Goal: Find contact information

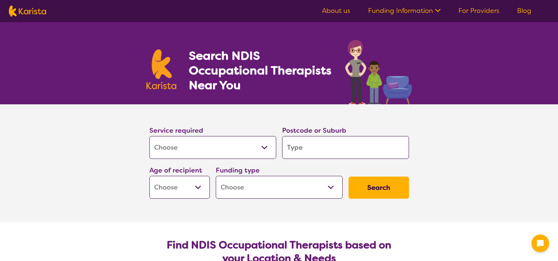
select select "[MEDICAL_DATA]"
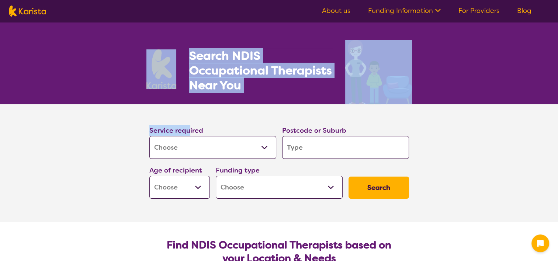
click at [113, 114] on section "Service required Allied Health Assistant Assessment (ADHD or Autism) Behaviour …" at bounding box center [279, 163] width 558 height 118
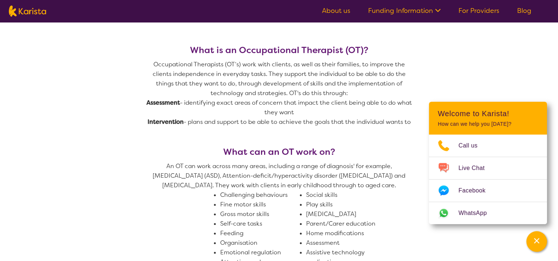
scroll to position [299, 0]
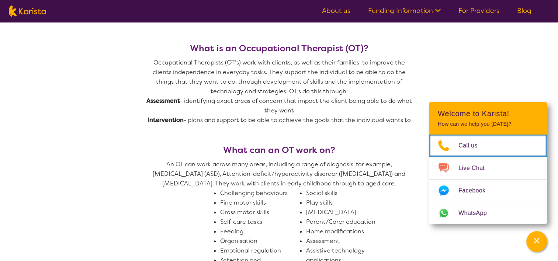
click at [453, 148] on icon "Choose channel" at bounding box center [444, 146] width 30 height 12
click at [455, 140] on icon "Choose channel" at bounding box center [444, 146] width 30 height 12
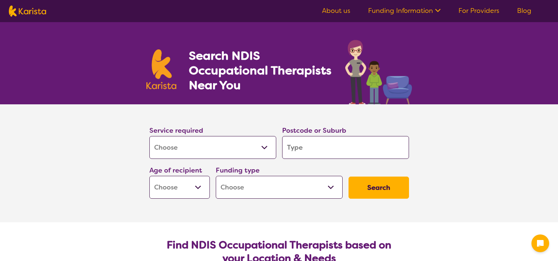
select select "[MEDICAL_DATA]"
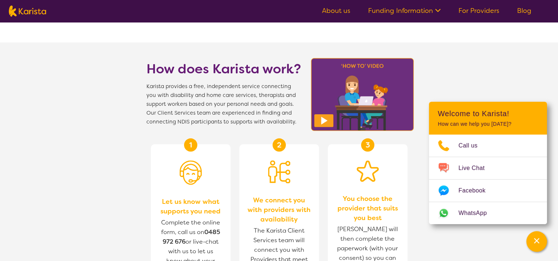
scroll to position [708, 0]
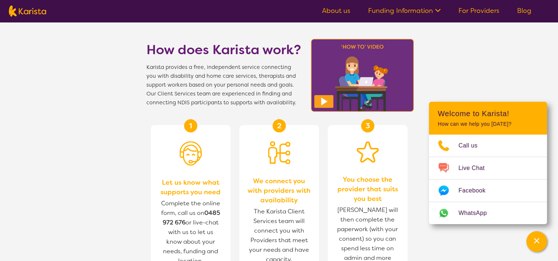
click at [313, 97] on img at bounding box center [363, 75] width 108 height 77
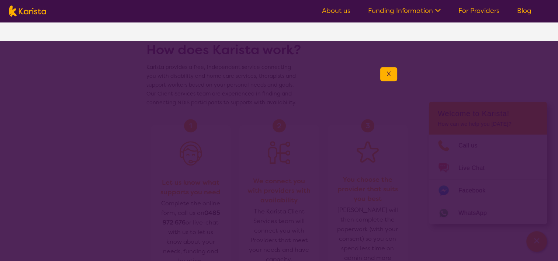
click at [384, 74] on button "X" at bounding box center [388, 74] width 17 height 14
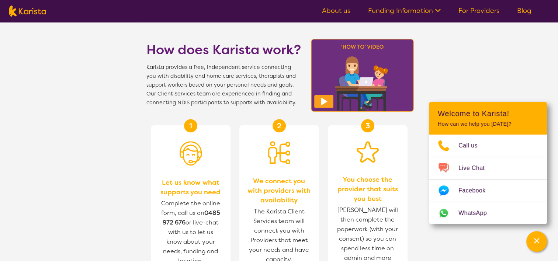
click at [478, 133] on header "Welcome to Karista! How can we help you today?" at bounding box center [488, 118] width 118 height 33
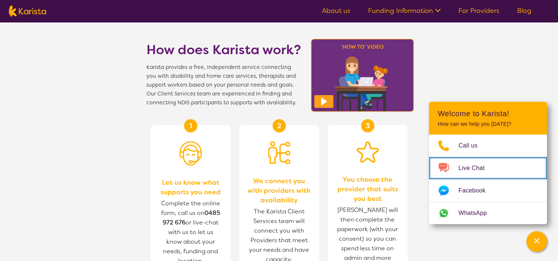
click at [488, 176] on link "Live Chat" at bounding box center [488, 168] width 118 height 22
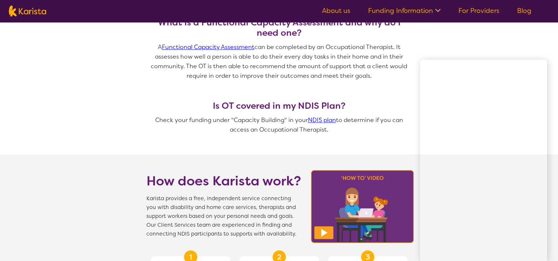
scroll to position [576, 0]
click at [326, 236] on img at bounding box center [363, 206] width 108 height 77
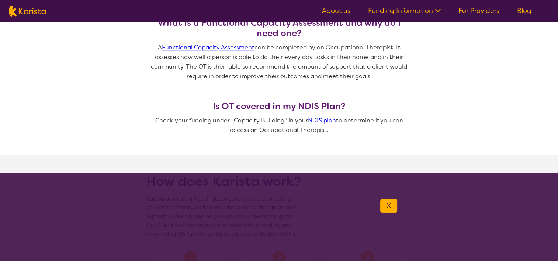
click at [393, 205] on button "X" at bounding box center [388, 206] width 17 height 14
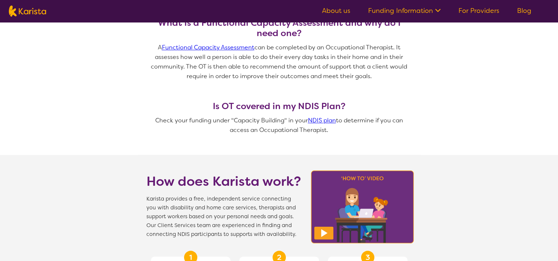
scroll to position [580, 0]
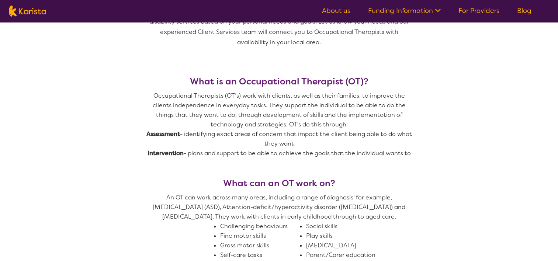
drag, startPoint x: 533, startPoint y: 108, endPoint x: 499, endPoint y: 112, distance: 34.6
click at [499, 112] on section "What is an Occupational Therapist (OT)? Occupational Therapists (OT’s) work wit…" at bounding box center [279, 262] width 558 height 406
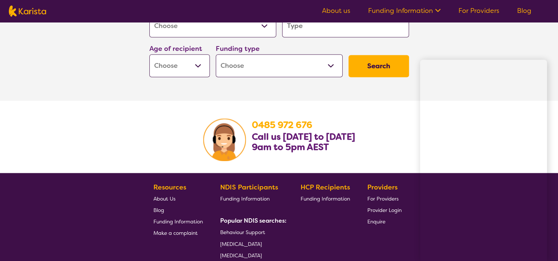
scroll to position [1151, 0]
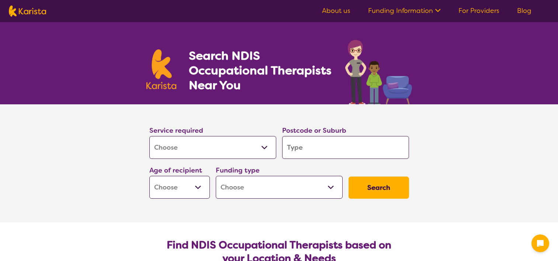
select select "[MEDICAL_DATA]"
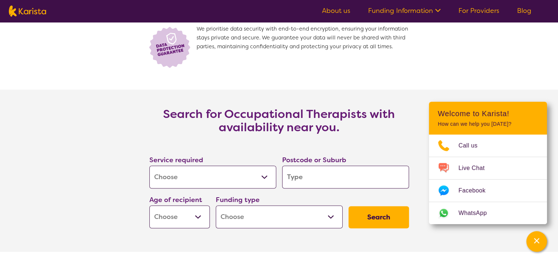
scroll to position [1000, 0]
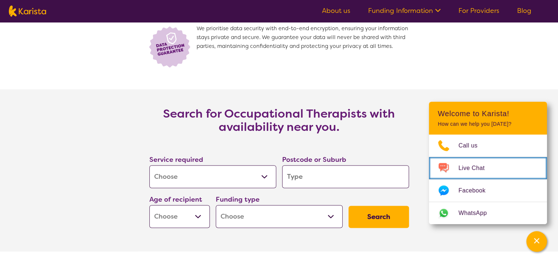
click at [476, 170] on span "Live Chat" at bounding box center [475, 168] width 35 height 11
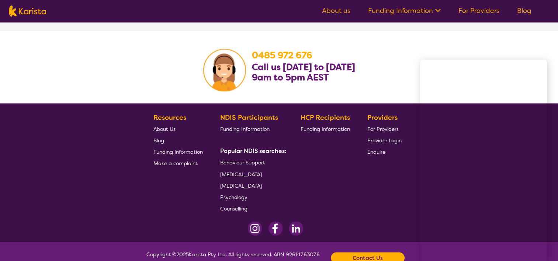
scroll to position [1241, 0]
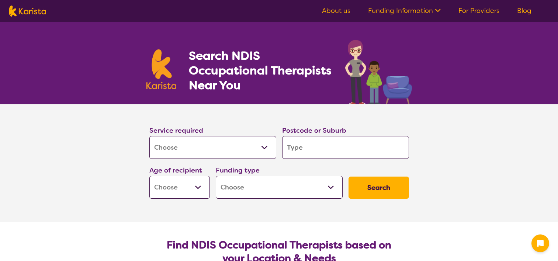
select select "[MEDICAL_DATA]"
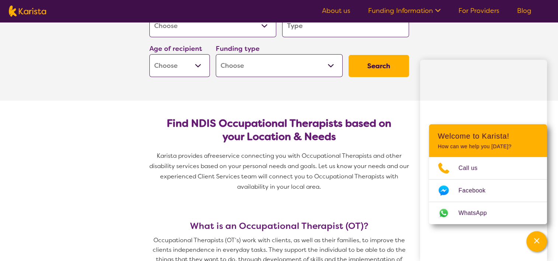
scroll to position [123, 0]
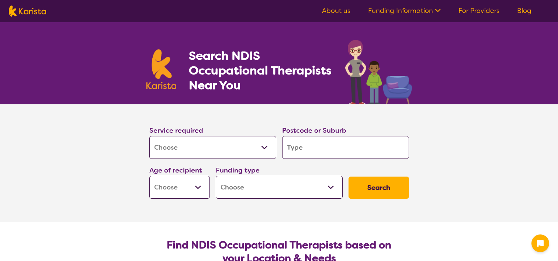
select select "[MEDICAL_DATA]"
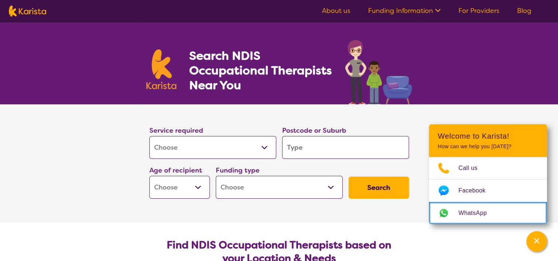
click at [482, 220] on link "WhatsApp" at bounding box center [488, 213] width 118 height 22
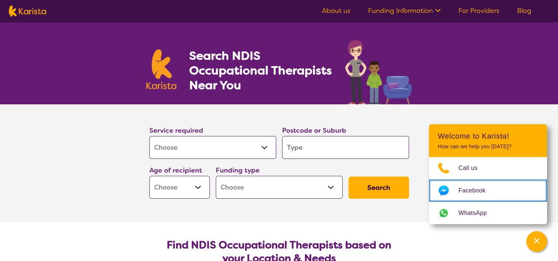
click at [490, 184] on link "Facebook" at bounding box center [488, 191] width 118 height 22
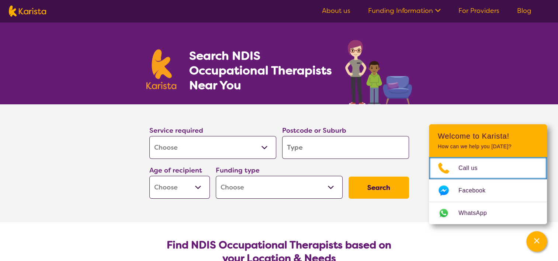
click at [492, 166] on link "Call us" at bounding box center [488, 168] width 118 height 22
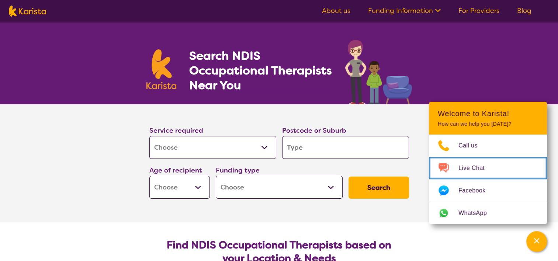
click at [475, 161] on link "Live Chat" at bounding box center [488, 168] width 118 height 22
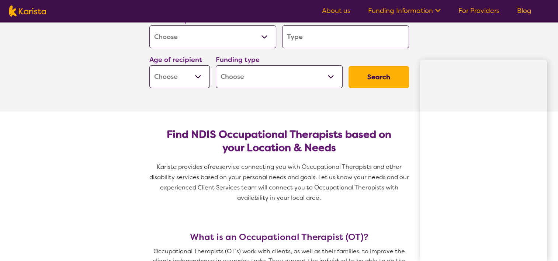
scroll to position [111, 0]
click at [382, 213] on span "Karista provides a free service connecting you with Occupational Therapists and…" at bounding box center [279, 188] width 266 height 52
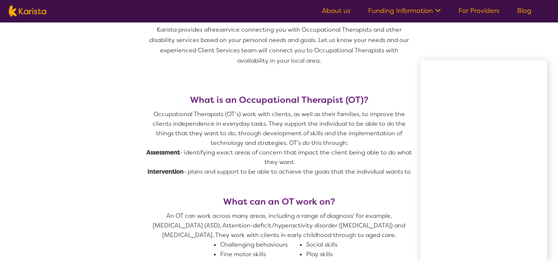
scroll to position [253, 0]
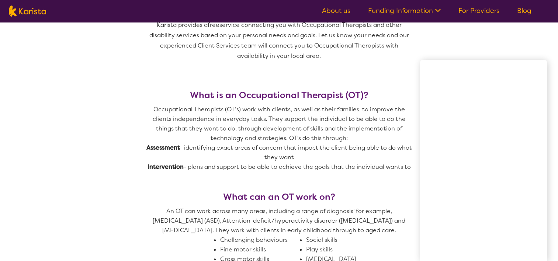
drag, startPoint x: 524, startPoint y: 24, endPoint x: 531, endPoint y: 54, distance: 31.0
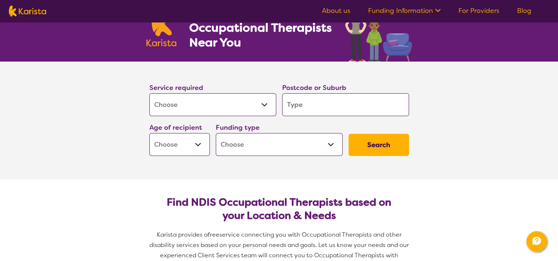
scroll to position [0, 0]
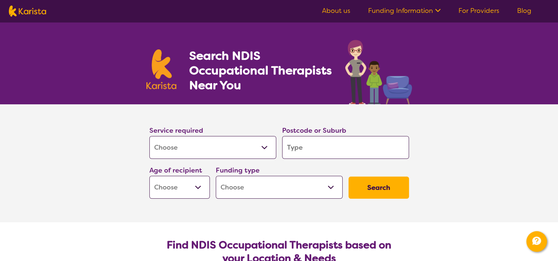
click at [448, 186] on section "Service required Allied Health Assistant Assessment (ADHD or Autism) Behaviour …" at bounding box center [279, 163] width 558 height 118
